Goal: Task Accomplishment & Management: Use online tool/utility

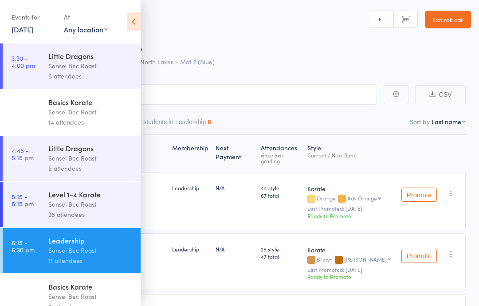
click at [95, 199] on div "Level 1-4 Karate" at bounding box center [90, 194] width 85 height 10
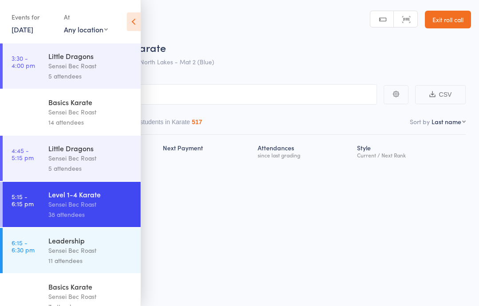
click at [135, 16] on icon at bounding box center [134, 21] width 14 height 19
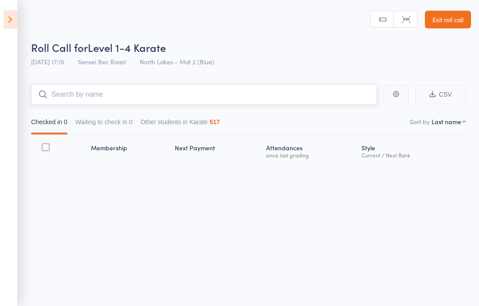
click at [75, 95] on input "search" at bounding box center [204, 94] width 346 height 20
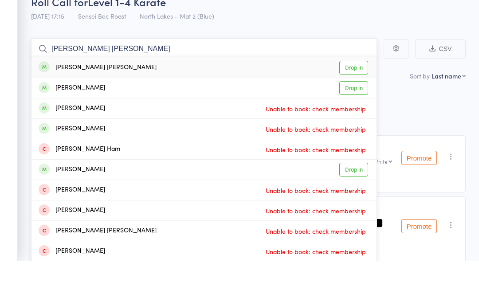
type input "[PERSON_NAME] [PERSON_NAME]"
click at [361, 106] on link "Drop in" at bounding box center [353, 113] width 29 height 14
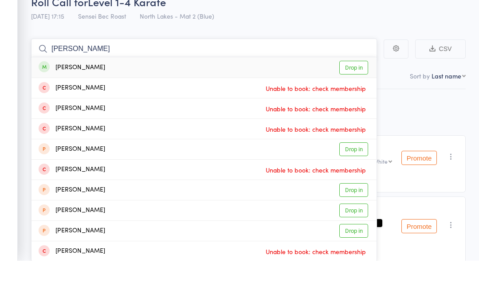
type input "[PERSON_NAME]"
click at [355, 106] on link "Drop in" at bounding box center [353, 113] width 29 height 14
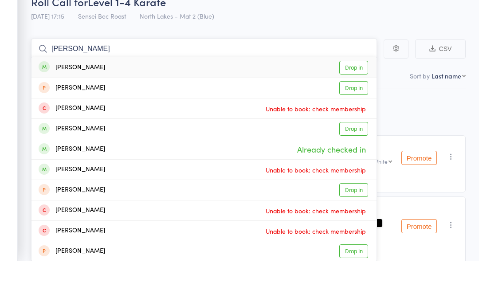
type input "[PERSON_NAME]"
click at [360, 106] on link "Drop in" at bounding box center [353, 113] width 29 height 14
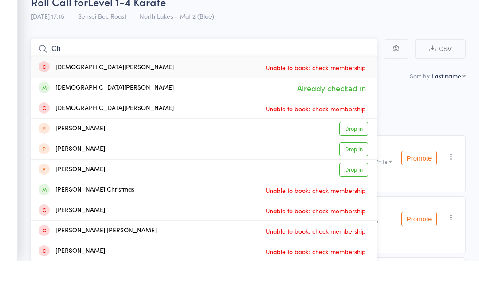
type input "C"
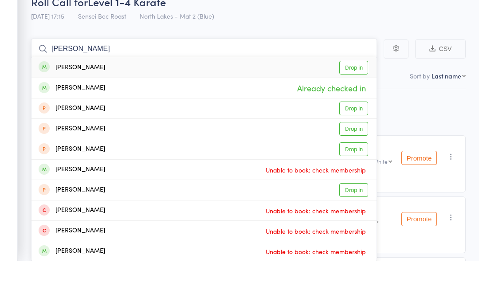
type input "[PERSON_NAME]"
click at [348, 106] on link "Drop in" at bounding box center [353, 113] width 29 height 14
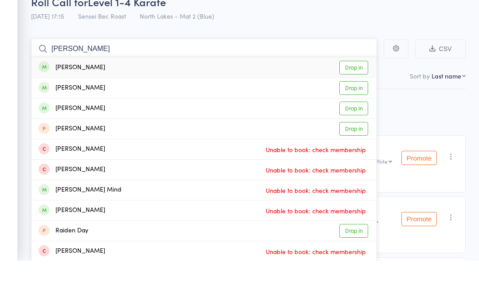
type input "[PERSON_NAME]"
click at [358, 106] on link "Drop in" at bounding box center [353, 113] width 29 height 14
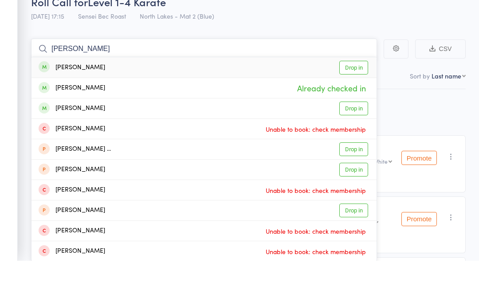
type input "[PERSON_NAME]"
click at [95, 103] on div "[PERSON_NAME] Drop in" at bounding box center [203, 113] width 345 height 20
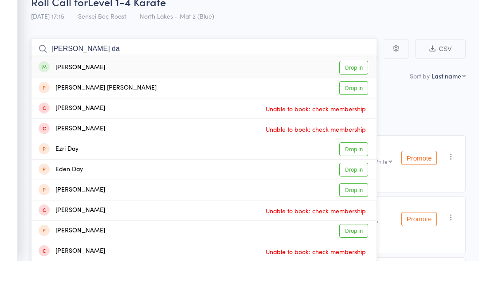
type input "[PERSON_NAME] da"
click at [361, 106] on link "Drop in" at bounding box center [353, 113] width 29 height 14
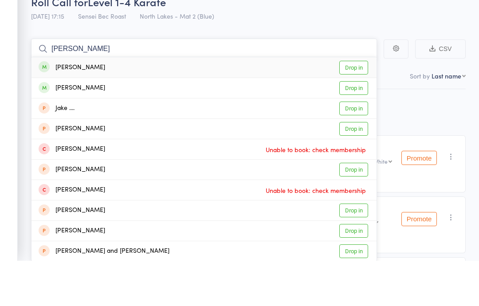
type input "[PERSON_NAME]"
click at [356, 106] on link "Drop in" at bounding box center [353, 113] width 29 height 14
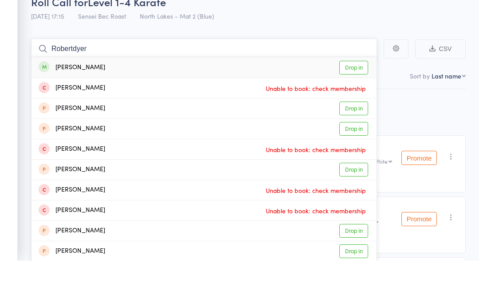
type input "Robertdyer"
click at [361, 106] on link "Drop in" at bounding box center [353, 113] width 29 height 14
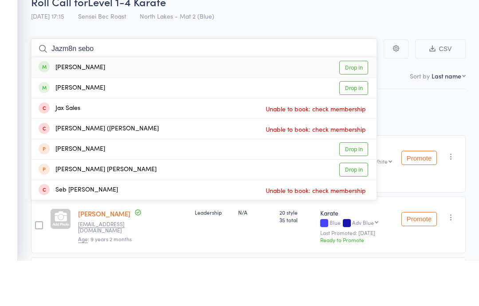
type input "Jazm8n sebo"
click at [355, 106] on link "Drop in" at bounding box center [353, 113] width 29 height 14
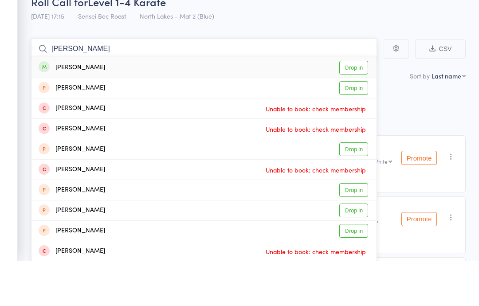
type input "[PERSON_NAME]"
click at [362, 106] on link "Drop in" at bounding box center [353, 113] width 29 height 14
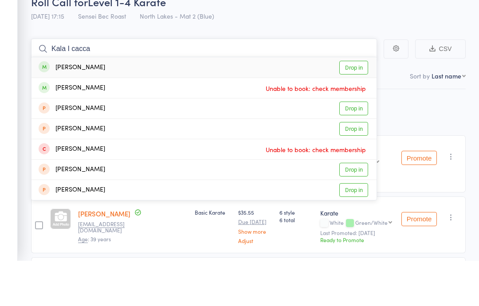
type input "Kala I cacca"
click at [357, 106] on link "Drop in" at bounding box center [353, 113] width 29 height 14
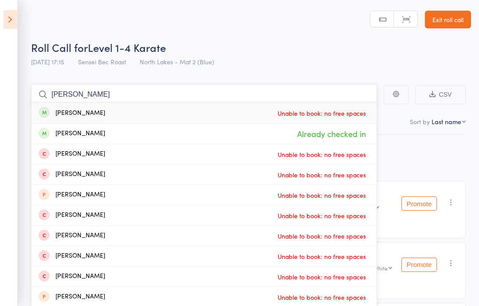
type input "[PERSON_NAME]"
click at [12, 25] on icon at bounding box center [11, 19] width 14 height 19
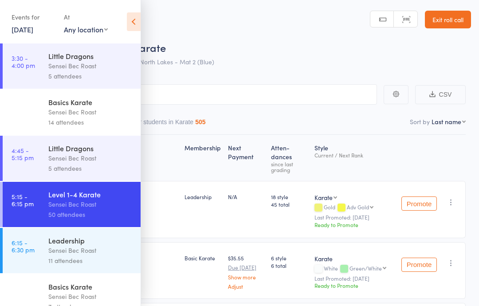
click at [135, 24] on icon at bounding box center [134, 21] width 14 height 19
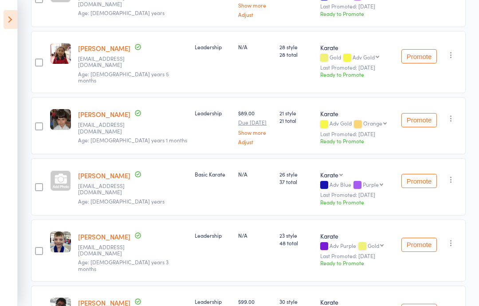
scroll to position [2920, 0]
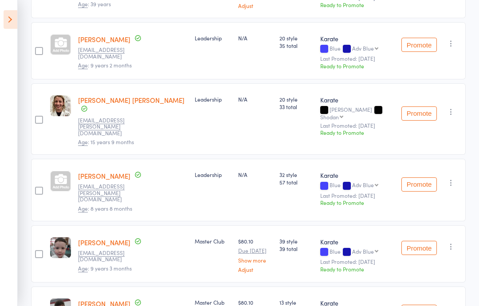
scroll to position [0, 0]
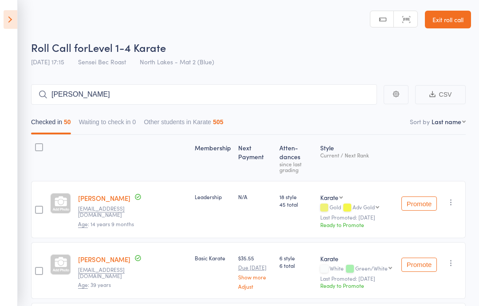
click at [454, 198] on icon "button" at bounding box center [451, 202] width 9 height 9
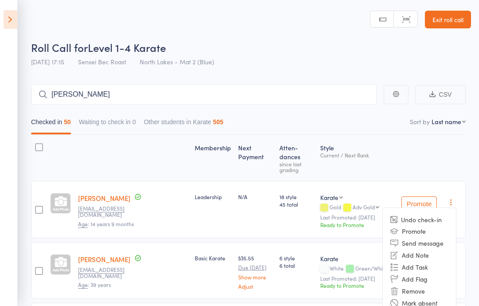
click at [443, 214] on li "Undo check-in" at bounding box center [419, 219] width 73 height 11
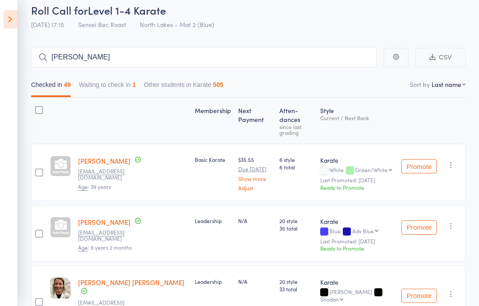
scroll to position [37, 0]
click at [451, 221] on icon "button" at bounding box center [451, 225] width 9 height 9
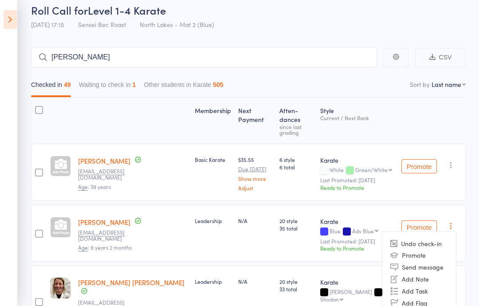
click at [433, 238] on li "Undo check-in" at bounding box center [419, 243] width 73 height 11
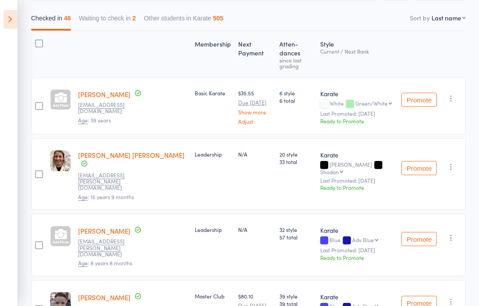
scroll to position [109, 0]
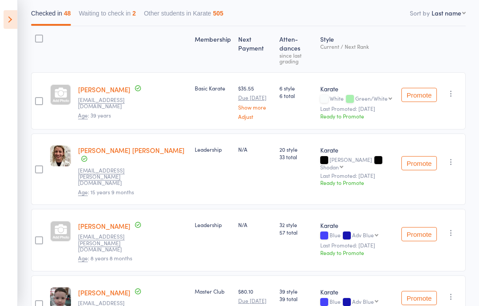
click at [452, 228] on icon "button" at bounding box center [451, 232] width 9 height 9
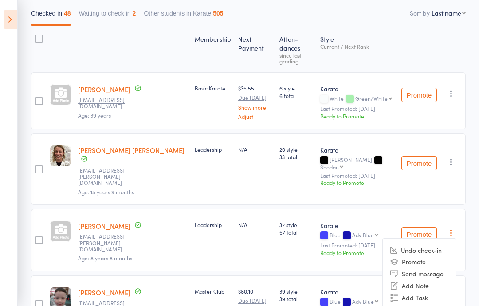
click at [437, 245] on li "Undo check-in" at bounding box center [419, 250] width 73 height 11
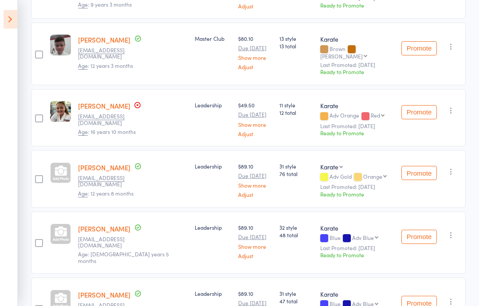
scroll to position [356, 0]
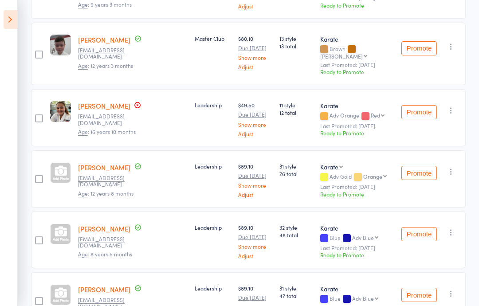
click at [456, 166] on button "button" at bounding box center [451, 171] width 11 height 11
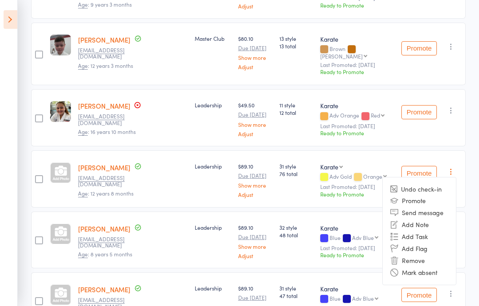
click at [435, 184] on li "Undo check-in" at bounding box center [419, 189] width 73 height 11
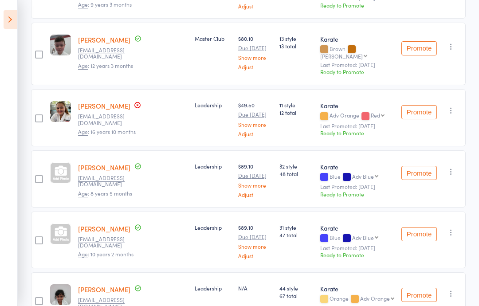
click at [455, 167] on icon "button" at bounding box center [451, 171] width 9 height 9
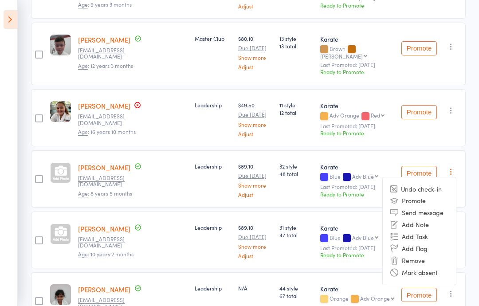
click at [439, 184] on li "Undo check-in" at bounding box center [419, 189] width 73 height 11
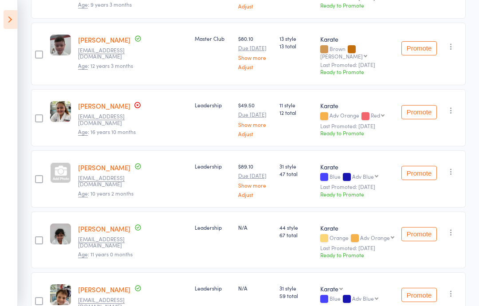
click at [459, 150] on div "Promote Undo check-in Promote Send message Add Note Add Task Add Flag Remove Ma…" at bounding box center [432, 178] width 68 height 57
click at [455, 167] on icon "button" at bounding box center [451, 171] width 9 height 9
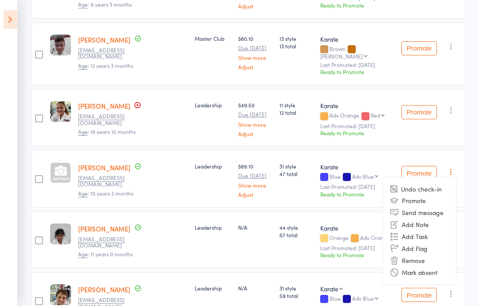
click at [438, 184] on li "Undo check-in" at bounding box center [419, 189] width 73 height 11
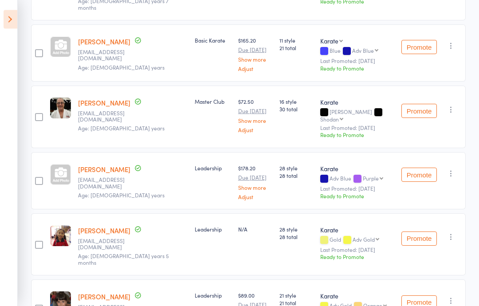
scroll to position [2265, 0]
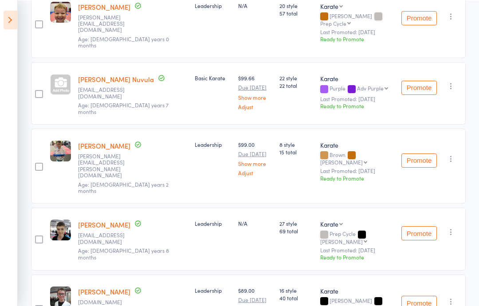
scroll to position [1942, 0]
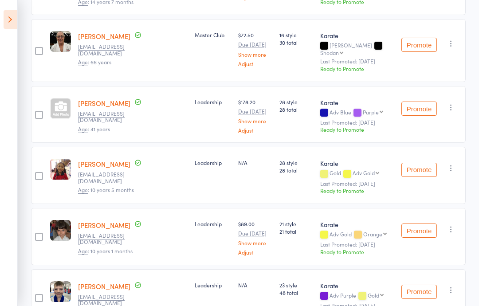
scroll to position [2258, 0]
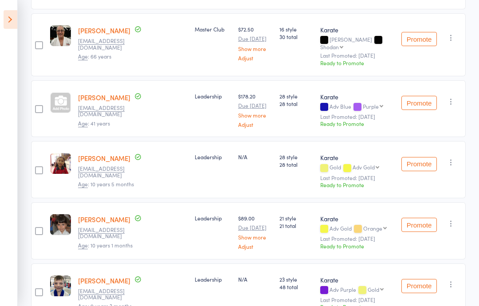
click at [449, 280] on icon "button" at bounding box center [451, 284] width 9 height 9
click at [426, 296] on li "Undo check-in" at bounding box center [419, 301] width 73 height 11
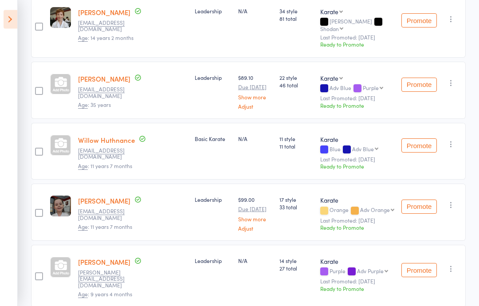
scroll to position [1035, 0]
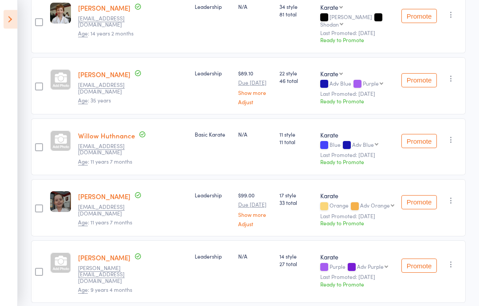
click at [456, 259] on button "button" at bounding box center [451, 264] width 11 height 11
click at [435, 276] on li "Undo check-in" at bounding box center [419, 281] width 73 height 11
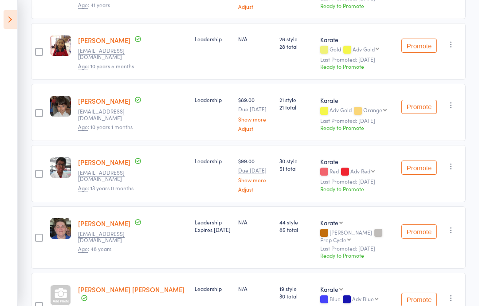
scroll to position [2351, 0]
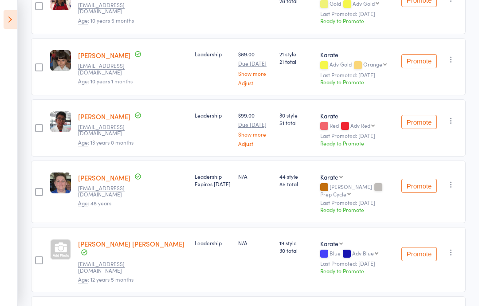
click at [453, 248] on icon "button" at bounding box center [451, 252] width 9 height 9
click at [439, 264] on li "Undo check-in" at bounding box center [419, 269] width 73 height 11
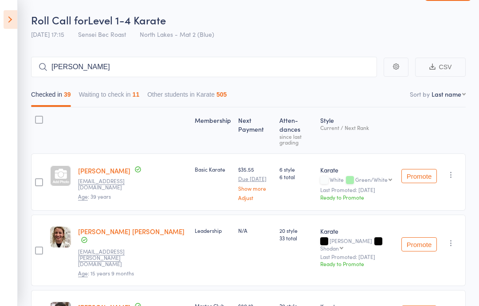
scroll to position [0, 0]
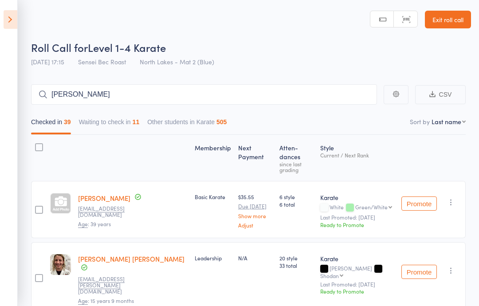
click at [5, 20] on icon at bounding box center [11, 19] width 14 height 19
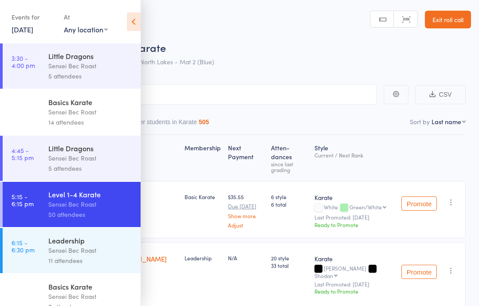
click at [33, 29] on link "[DATE]" at bounding box center [23, 29] width 22 height 10
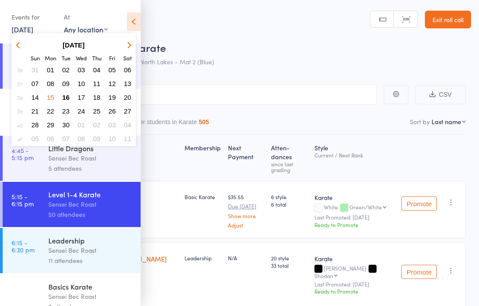
click at [67, 95] on span "16" at bounding box center [66, 98] width 8 height 8
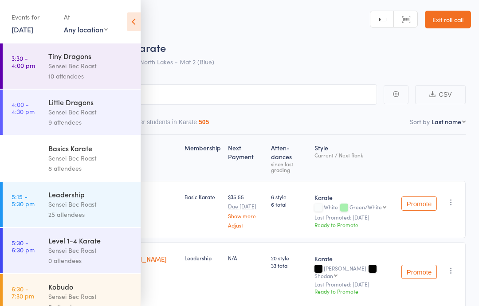
click at [96, 245] on div "Level 1-4 Karate" at bounding box center [90, 240] width 85 height 10
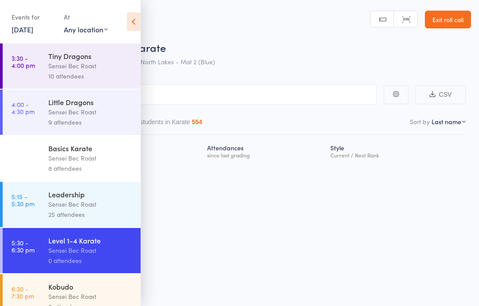
click at [199, 218] on div "Roll Call for Level 1-4 Karate [DATE] 17:30 Sensei Bec Roast North Lakes - Mat …" at bounding box center [239, 153] width 479 height 306
click at [128, 24] on icon at bounding box center [134, 21] width 14 height 19
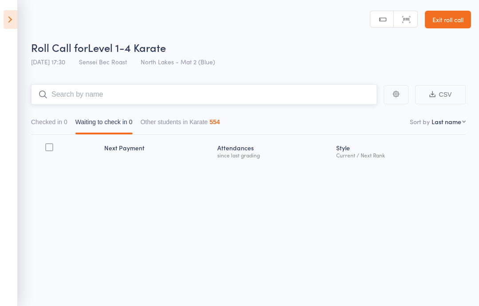
click at [89, 86] on input "search" at bounding box center [204, 94] width 346 height 20
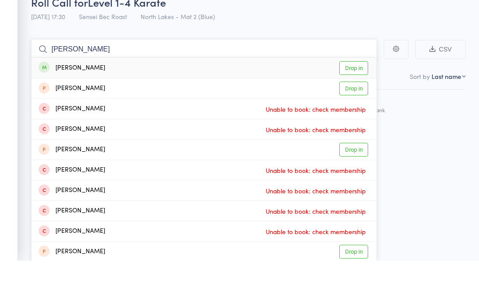
type input "[PERSON_NAME]"
click at [353, 106] on link "Drop in" at bounding box center [353, 113] width 29 height 14
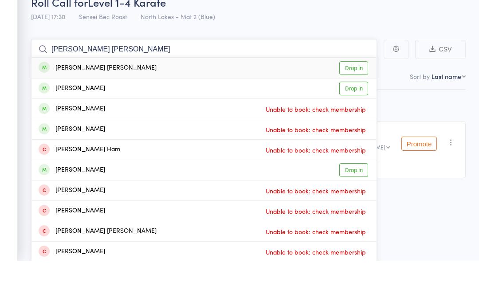
type input "[PERSON_NAME] [PERSON_NAME]"
click at [359, 106] on link "Drop in" at bounding box center [353, 113] width 29 height 14
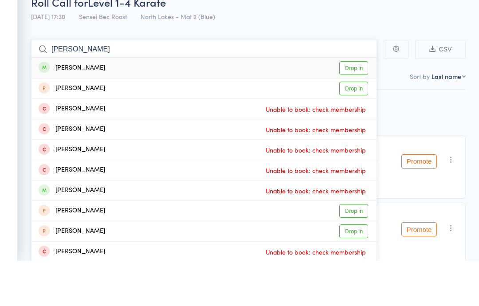
type input "[PERSON_NAME]"
click at [363, 106] on link "Drop in" at bounding box center [353, 113] width 29 height 14
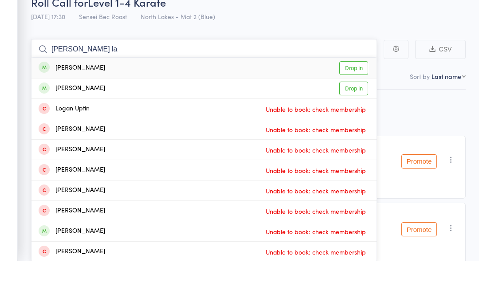
type input "[PERSON_NAME] la"
click at [358, 127] on link "Drop in" at bounding box center [353, 134] width 29 height 14
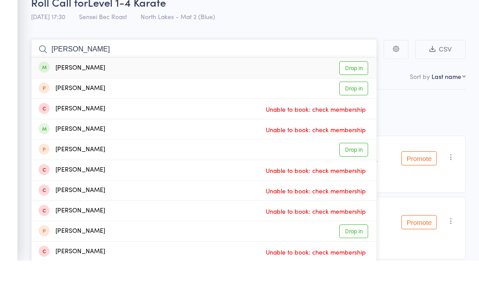
type input "[PERSON_NAME]"
click at [359, 106] on link "Drop in" at bounding box center [353, 113] width 29 height 14
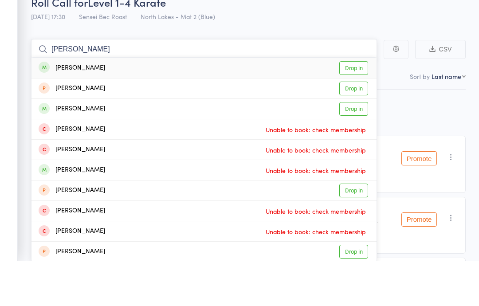
type input "[PERSON_NAME]"
click at [357, 106] on link "Drop in" at bounding box center [353, 113] width 29 height 14
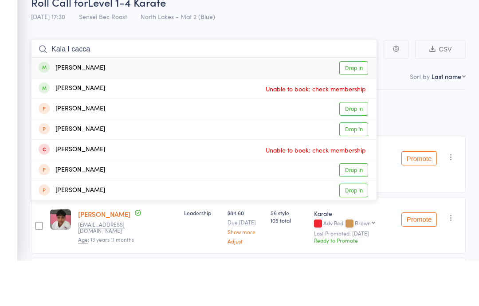
type input "Kala I cacca"
click at [354, 106] on link "Drop in" at bounding box center [353, 113] width 29 height 14
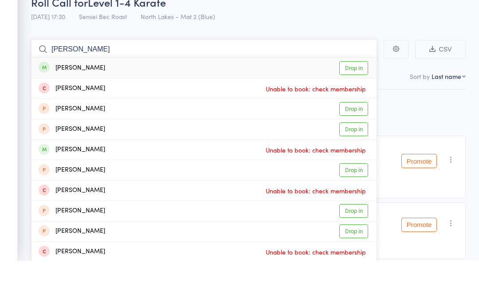
type input "[PERSON_NAME]"
click at [352, 106] on link "Drop in" at bounding box center [353, 113] width 29 height 14
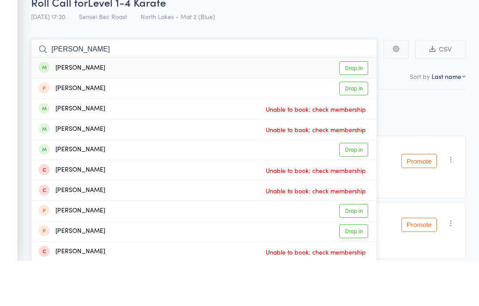
type input "[PERSON_NAME]"
click at [352, 106] on link "Drop in" at bounding box center [353, 113] width 29 height 14
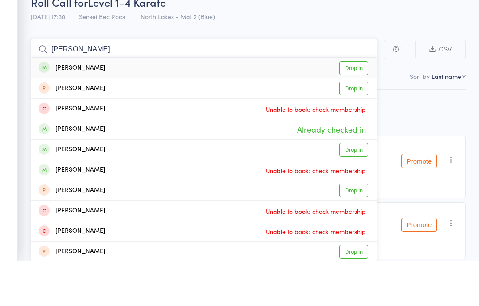
type input "[PERSON_NAME]"
click at [355, 106] on link "Drop in" at bounding box center [353, 113] width 29 height 14
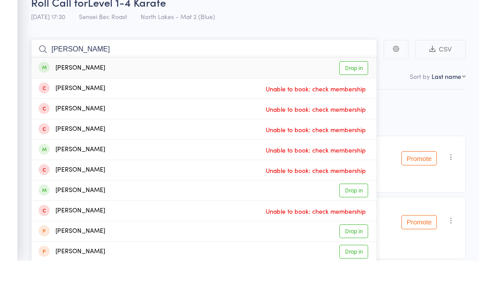
type input "[PERSON_NAME]"
click at [360, 106] on link "Drop in" at bounding box center [353, 113] width 29 height 14
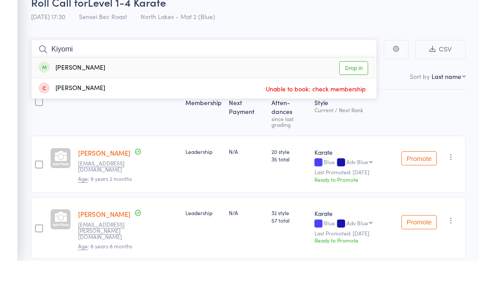
type input "Kiyomi"
click at [360, 106] on link "Drop in" at bounding box center [353, 113] width 29 height 14
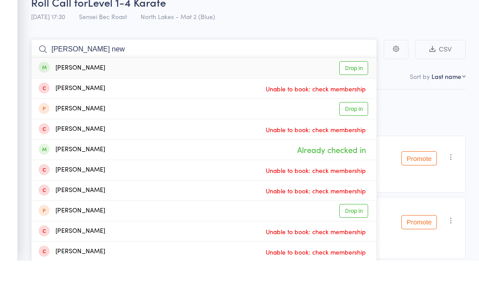
type input "[PERSON_NAME] new"
click at [360, 106] on link "Drop in" at bounding box center [353, 113] width 29 height 14
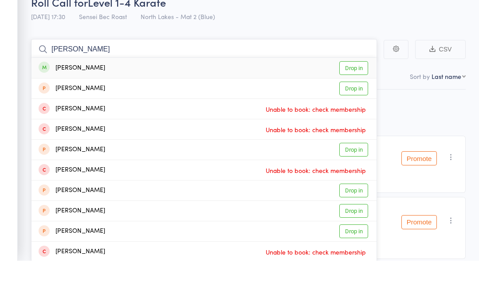
type input "[PERSON_NAME]"
click at [358, 106] on link "Drop in" at bounding box center [353, 113] width 29 height 14
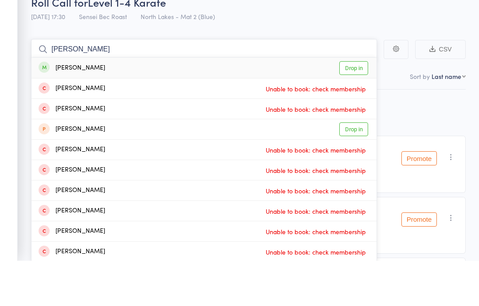
type input "[PERSON_NAME]"
click at [358, 106] on link "Drop in" at bounding box center [353, 113] width 29 height 14
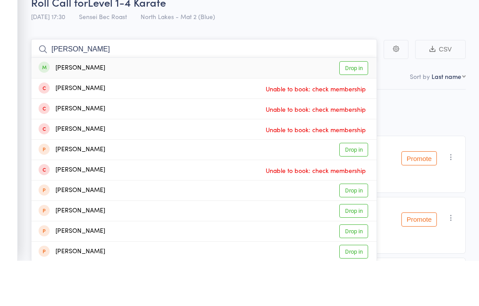
type input "[PERSON_NAME]"
click at [358, 106] on link "Drop in" at bounding box center [353, 113] width 29 height 14
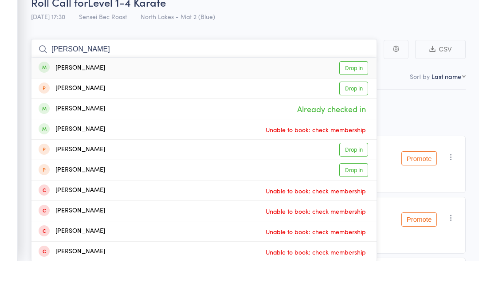
type input "[PERSON_NAME]"
click at [365, 106] on link "Drop in" at bounding box center [353, 113] width 29 height 14
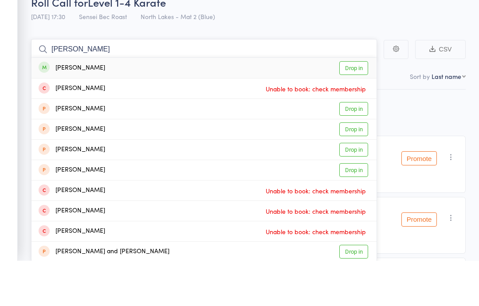
type input "[PERSON_NAME]"
click at [356, 106] on link "Drop in" at bounding box center [353, 113] width 29 height 14
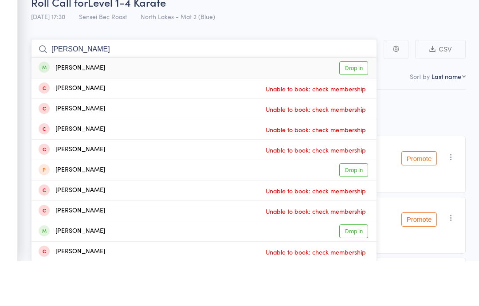
type input "[PERSON_NAME]"
click at [360, 106] on link "Drop in" at bounding box center [353, 113] width 29 height 14
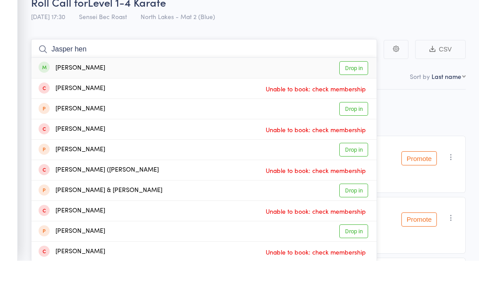
type input "Jasper hen"
click at [361, 106] on link "Drop in" at bounding box center [353, 113] width 29 height 14
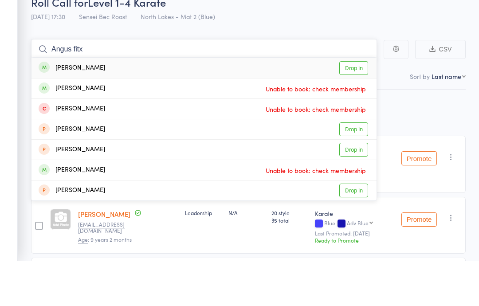
type input "Angus fitx"
click at [358, 106] on link "Drop in" at bounding box center [353, 113] width 29 height 14
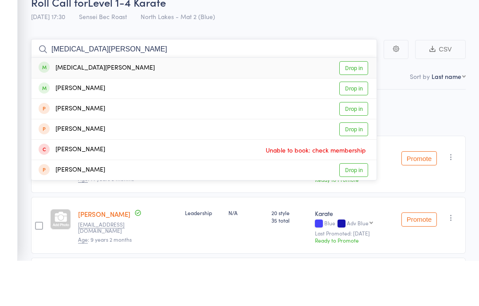
type input "[MEDICAL_DATA][PERSON_NAME]"
click at [357, 106] on link "Drop in" at bounding box center [353, 113] width 29 height 14
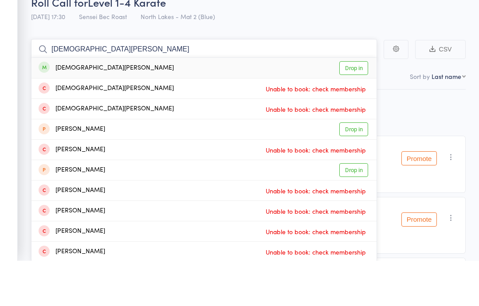
type input "[DEMOGRAPHIC_DATA][PERSON_NAME]"
click at [360, 106] on link "Drop in" at bounding box center [353, 113] width 29 height 14
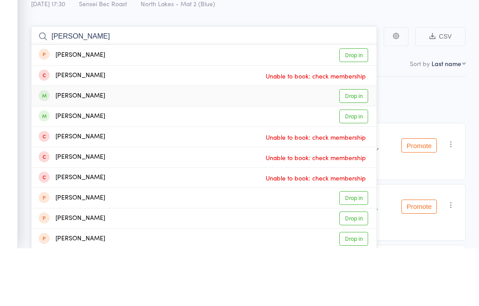
type input "[PERSON_NAME]"
click at [357, 147] on link "Drop in" at bounding box center [353, 154] width 29 height 14
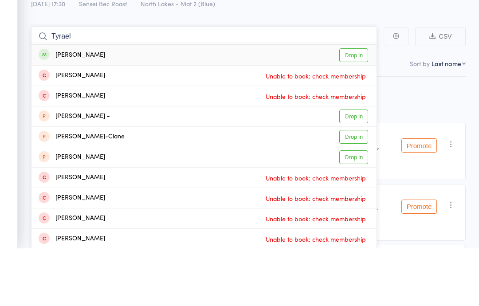
type input "Tyrael"
click at [362, 106] on link "Drop in" at bounding box center [353, 113] width 29 height 14
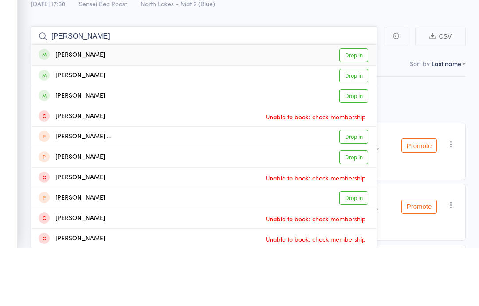
type input "[PERSON_NAME]"
click at [358, 106] on link "Drop in" at bounding box center [353, 113] width 29 height 14
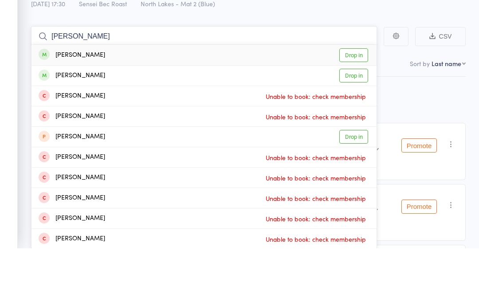
type input "[PERSON_NAME]"
click at [358, 106] on link "Drop in" at bounding box center [353, 113] width 29 height 14
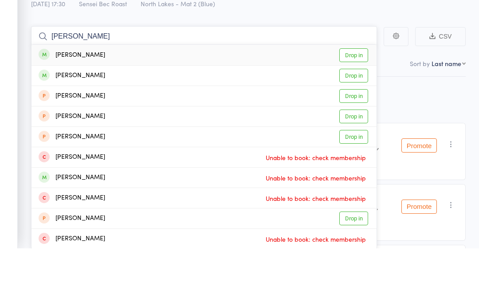
type input "[PERSON_NAME]"
click at [363, 106] on link "Drop in" at bounding box center [353, 113] width 29 height 14
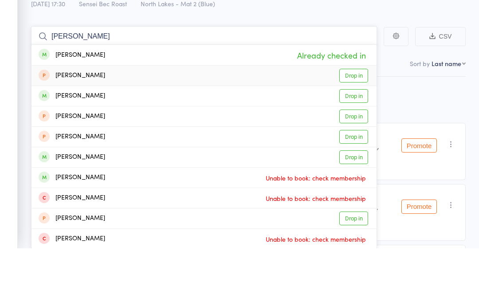
type input "[PERSON_NAME]"
click at [349, 127] on link "Drop in" at bounding box center [353, 134] width 29 height 14
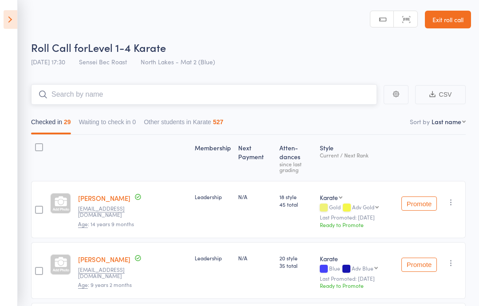
click at [90, 89] on input "search" at bounding box center [204, 94] width 346 height 20
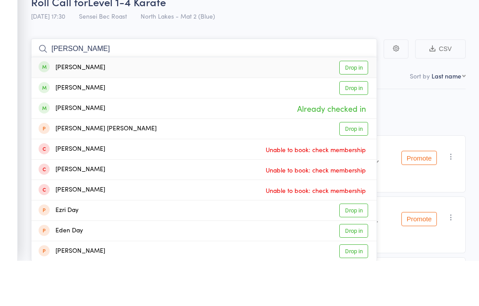
type input "[PERSON_NAME]"
click at [358, 106] on link "Drop in" at bounding box center [353, 113] width 29 height 14
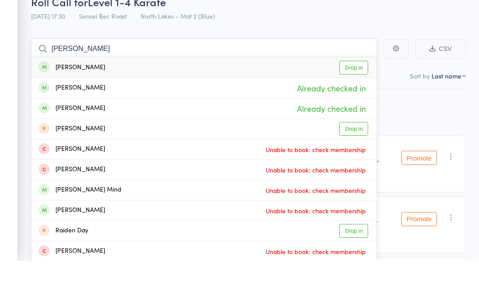
type input "[PERSON_NAME]"
click at [357, 106] on link "Drop in" at bounding box center [353, 113] width 29 height 14
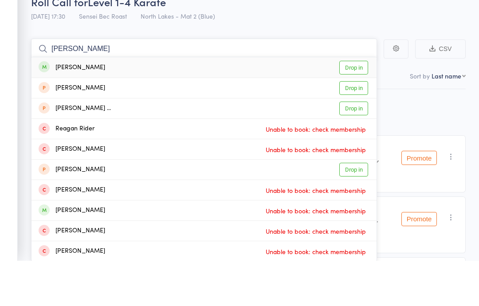
type input "[PERSON_NAME]"
click at [367, 106] on link "Drop in" at bounding box center [353, 113] width 29 height 14
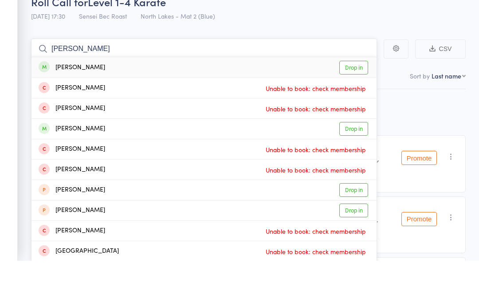
type input "[PERSON_NAME]"
click at [356, 106] on link "Drop in" at bounding box center [353, 113] width 29 height 14
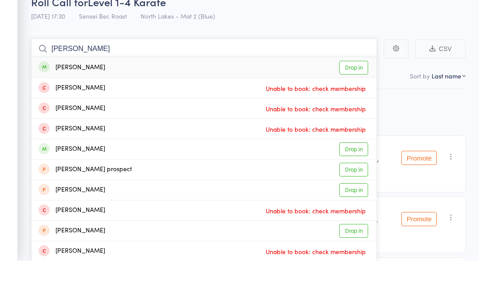
type input "[PERSON_NAME]"
click at [357, 106] on link "Drop in" at bounding box center [353, 113] width 29 height 14
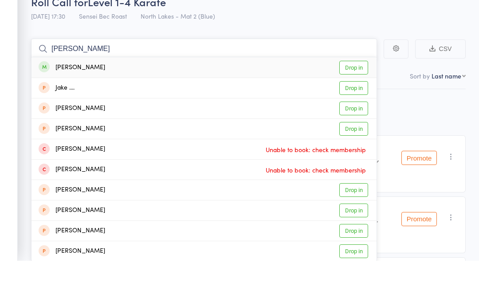
type input "[PERSON_NAME]"
click at [355, 106] on link "Drop in" at bounding box center [353, 113] width 29 height 14
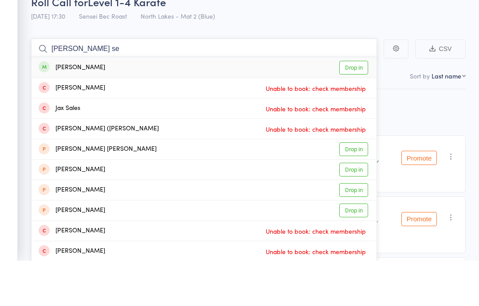
type input "[PERSON_NAME] se"
click at [363, 106] on link "Drop in" at bounding box center [353, 113] width 29 height 14
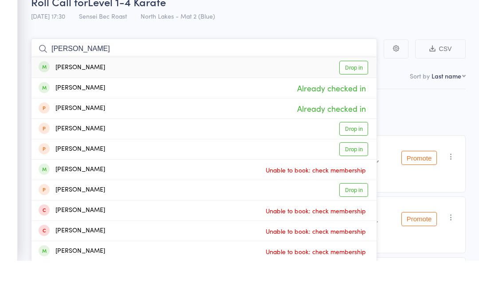
type input "[PERSON_NAME]"
click at [356, 106] on link "Drop in" at bounding box center [353, 113] width 29 height 14
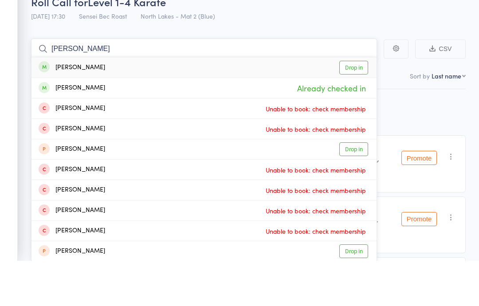
type input "[PERSON_NAME]"
click at [360, 106] on link "Drop in" at bounding box center [353, 113] width 29 height 14
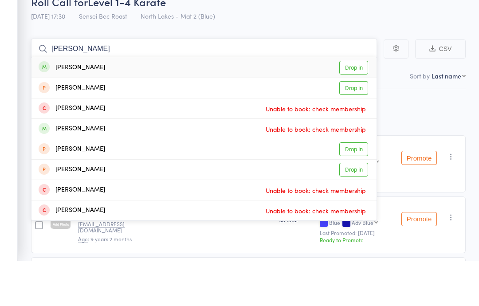
type input "[PERSON_NAME]"
click at [364, 106] on link "Drop in" at bounding box center [353, 113] width 29 height 14
